Goal: Find specific page/section: Find specific page/section

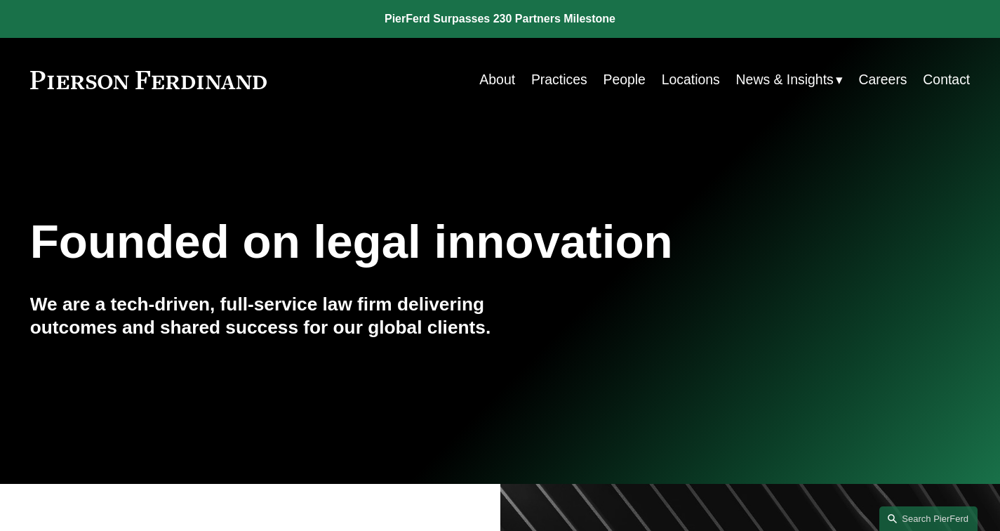
click at [617, 81] on link "People" at bounding box center [624, 79] width 42 height 27
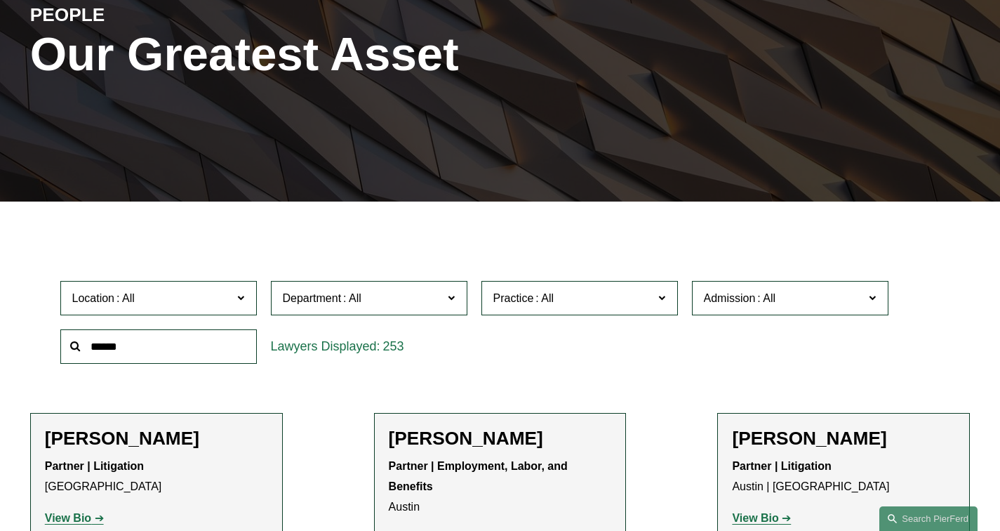
scroll to position [277, 0]
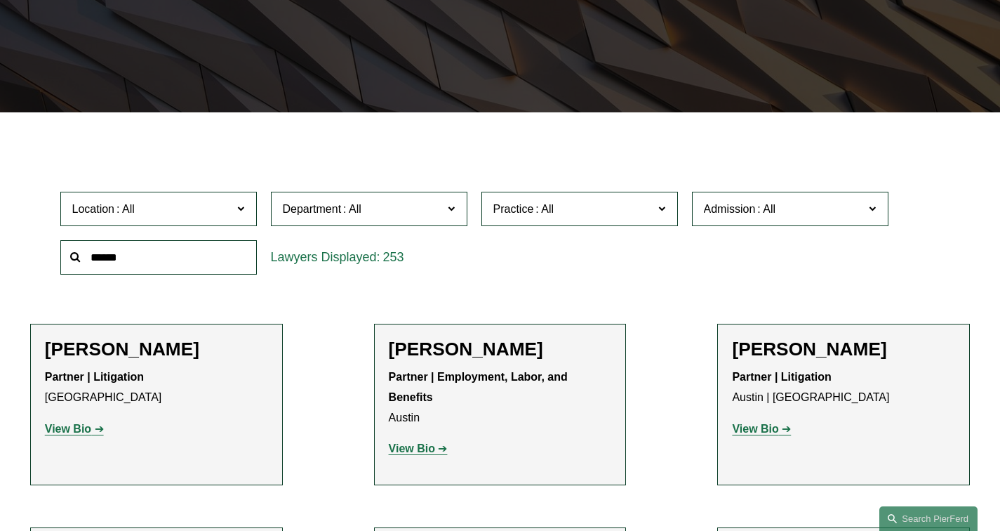
click at [135, 268] on input "text" at bounding box center [158, 257] width 197 height 34
paste input "*********"
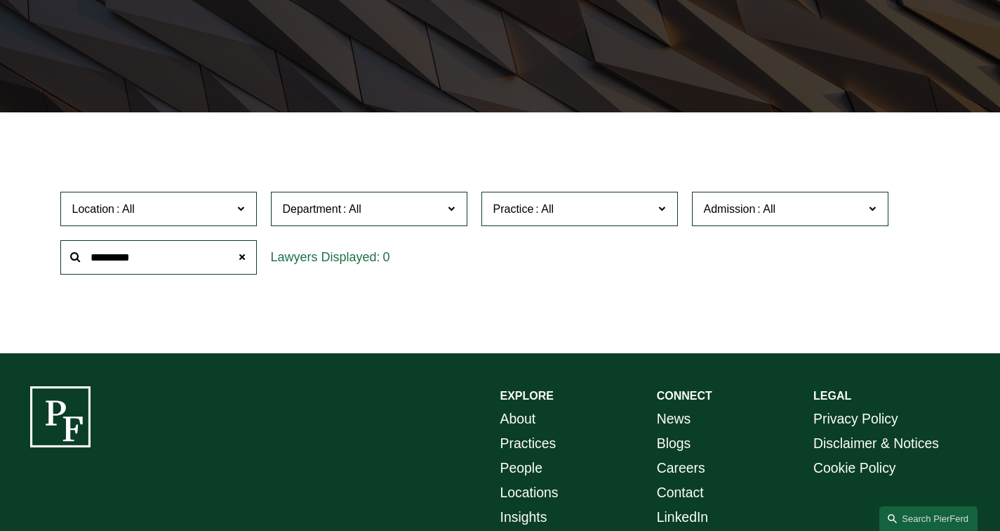
type input "*********"
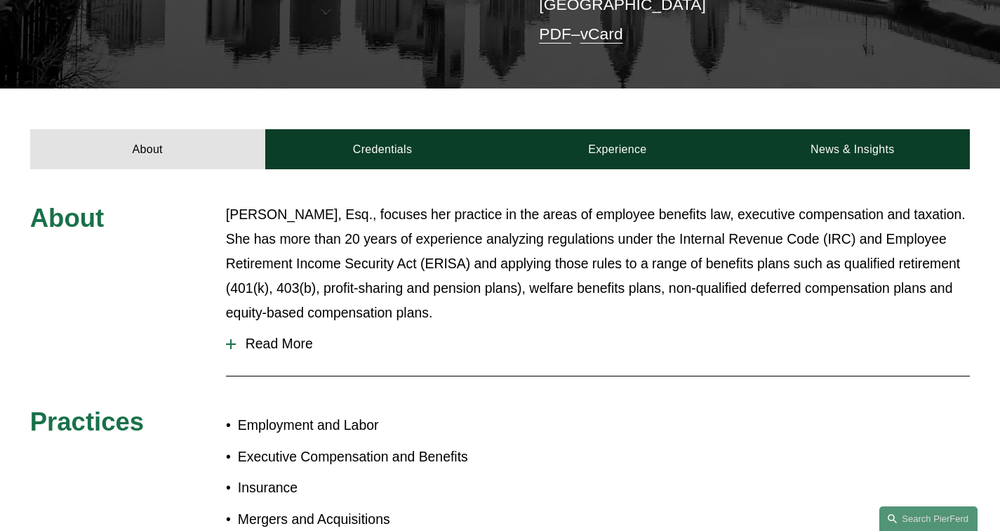
scroll to position [419, 0]
click at [252, 335] on span "Read More" at bounding box center [603, 343] width 734 height 16
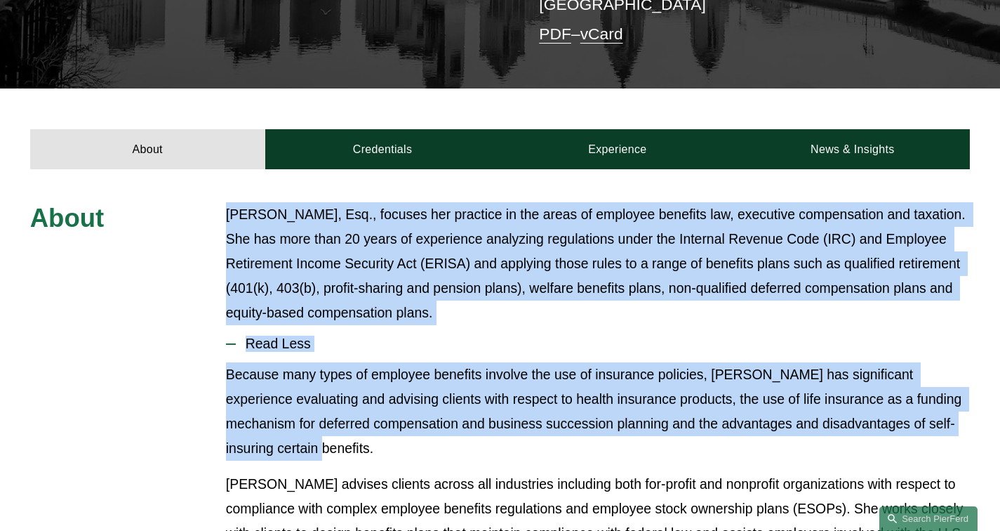
drag, startPoint x: 226, startPoint y: 191, endPoint x: 377, endPoint y: 434, distance: 286.5
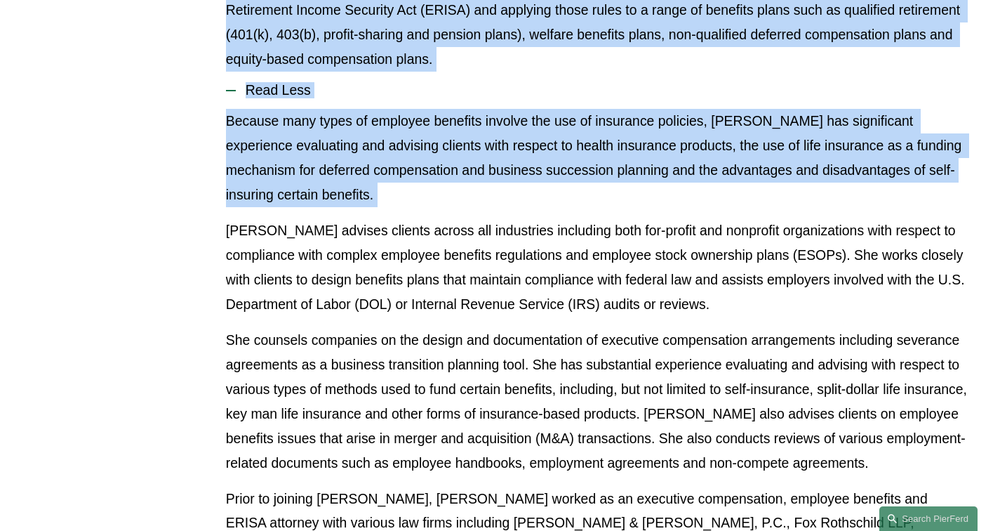
scroll to position [802, 0]
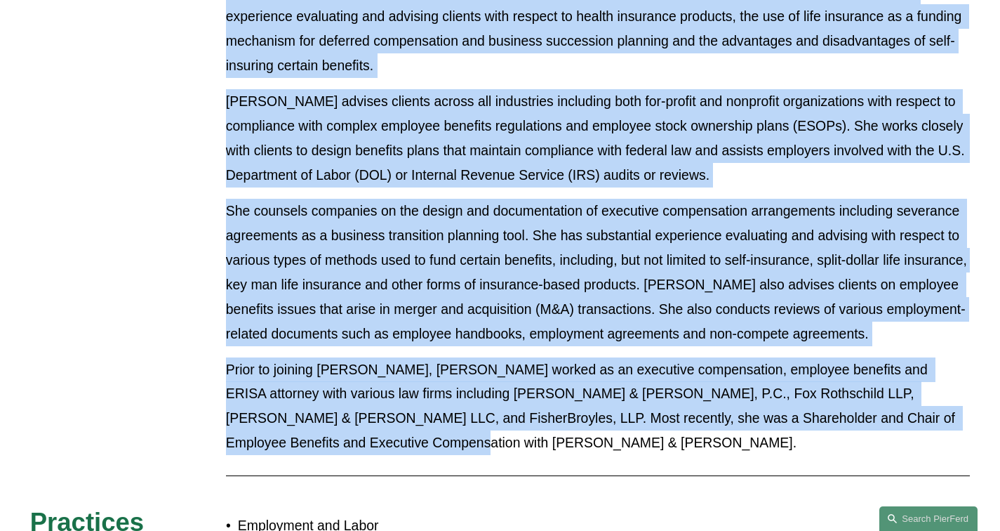
click at [364, 411] on p "Prior to joining Pierson Ferdinand, Sarah worked as an executive compensation, …" at bounding box center [598, 406] width 744 height 98
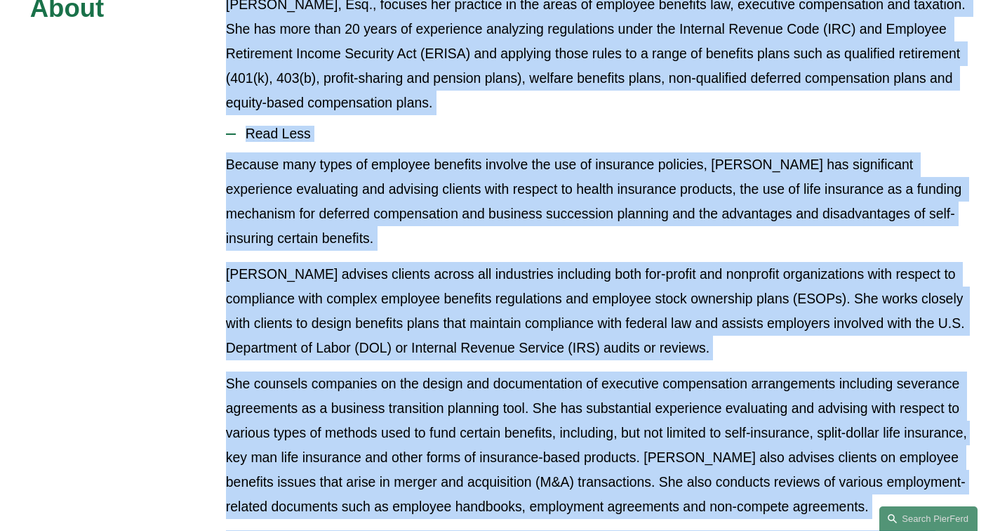
scroll to position [339, 0]
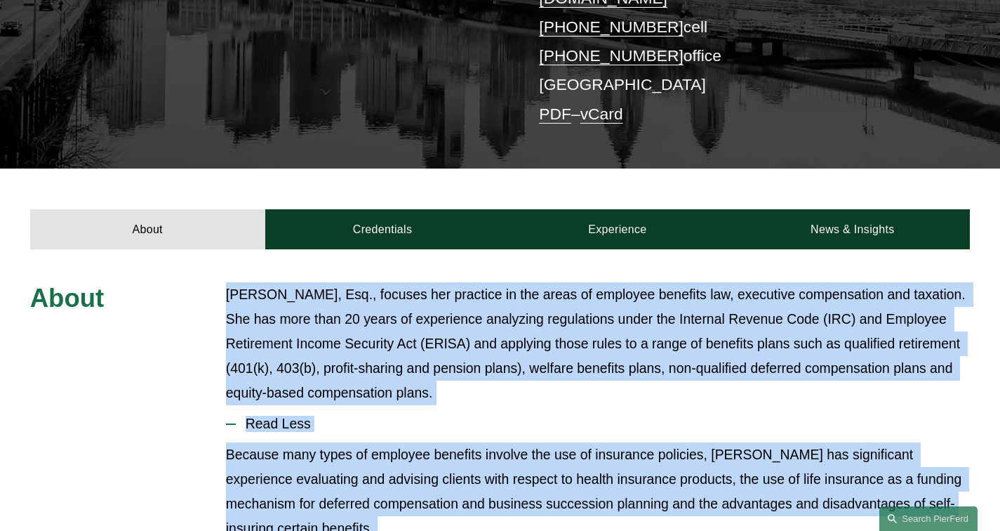
copy div "Sarah Ivy, Esq., focuses her practice in the areas of employee benefits law, ex…"
